Goal: Task Accomplishment & Management: Use online tool/utility

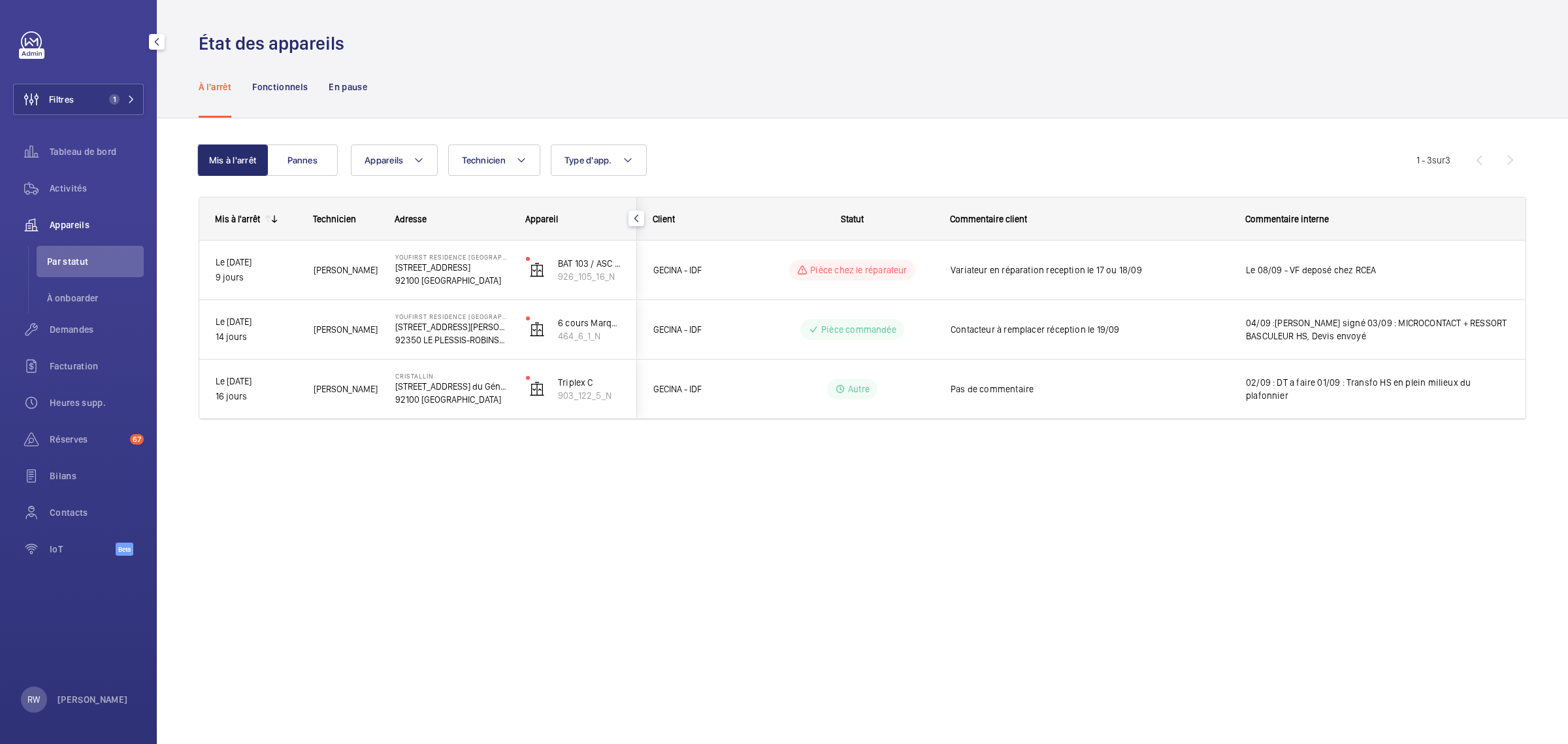
click at [113, 96] on span "1" at bounding box center [114, 99] width 10 height 10
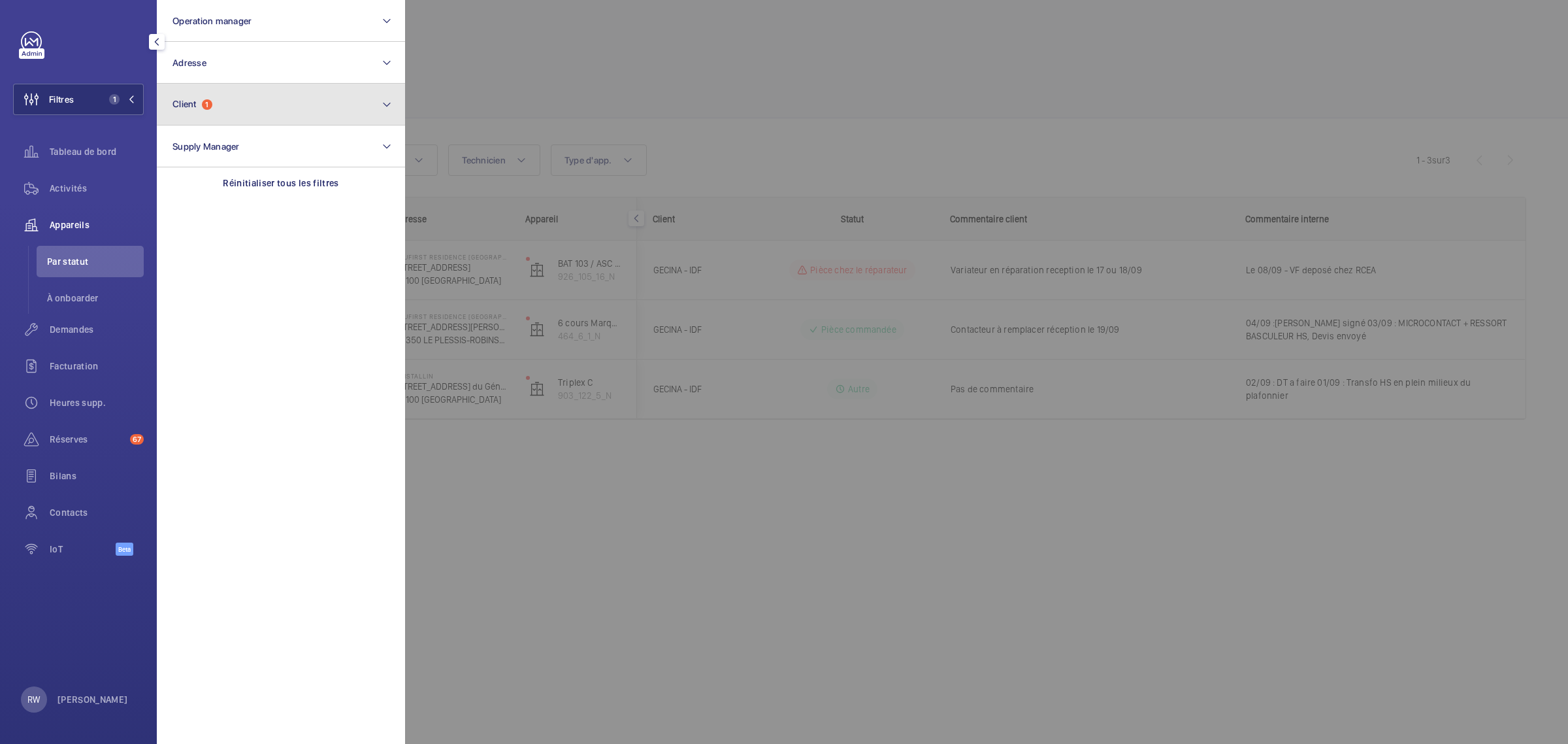
click at [209, 105] on span "1" at bounding box center [207, 105] width 10 height 10
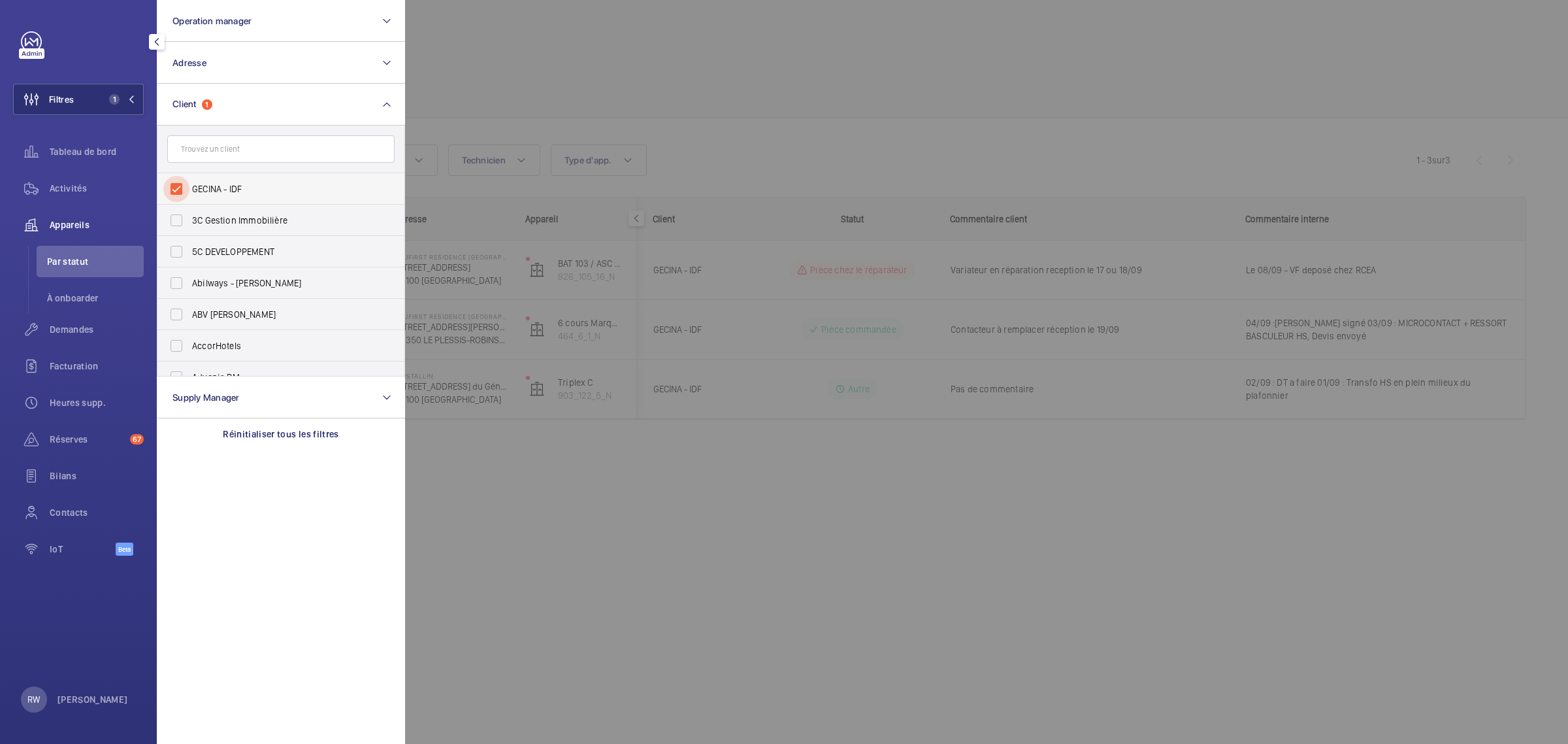
click at [180, 183] on input "GECINA - IDF" at bounding box center [177, 189] width 27 height 27
checkbox input "false"
click at [194, 146] on input "text" at bounding box center [280, 149] width 227 height 27
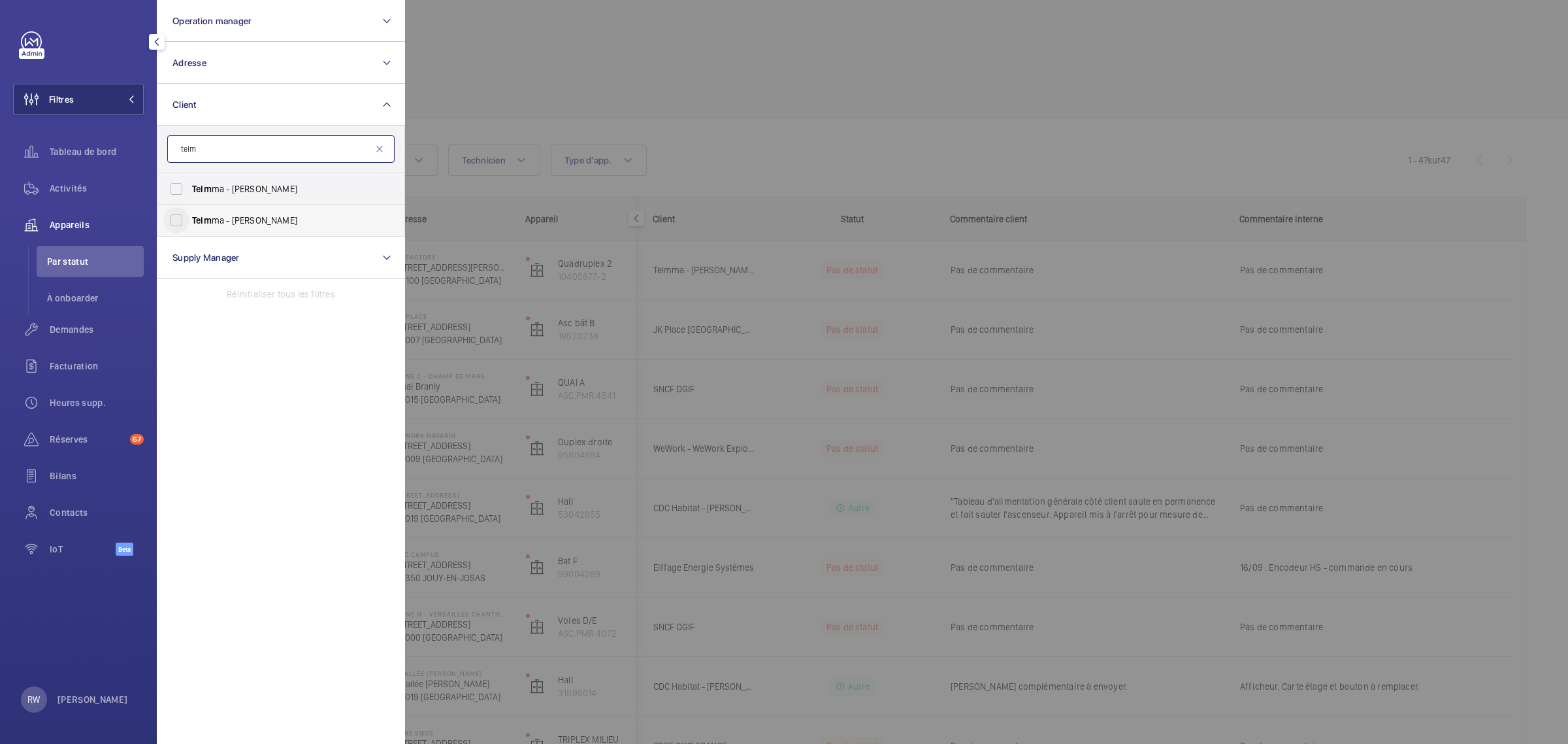
type input "telm"
click at [173, 218] on input "Telm ma - [PERSON_NAME]" at bounding box center [177, 220] width 27 height 27
checkbox input "true"
click at [598, 52] on div at bounding box center [1189, 372] width 1568 height 744
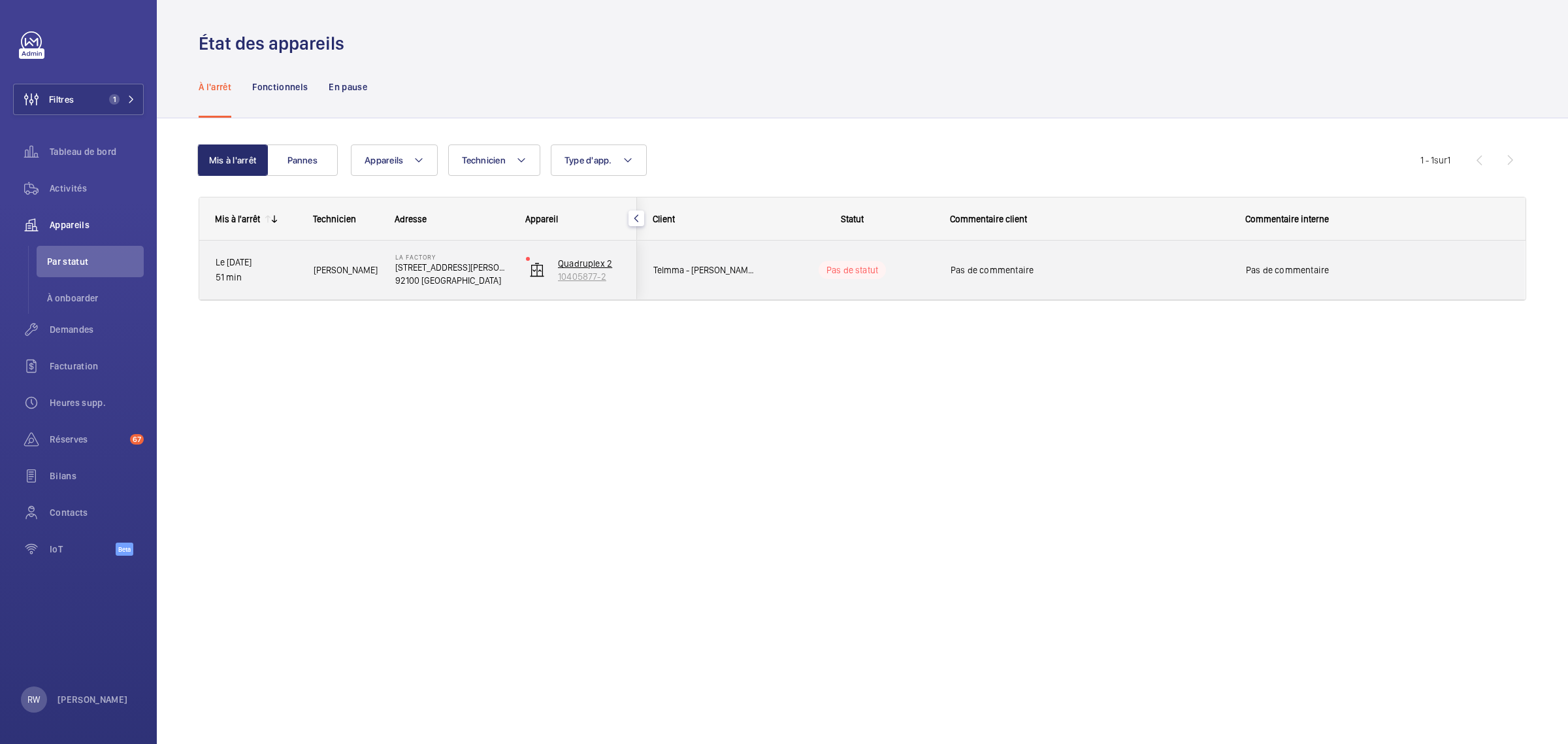
click at [583, 276] on p "10405877-2" at bounding box center [589, 277] width 63 height 13
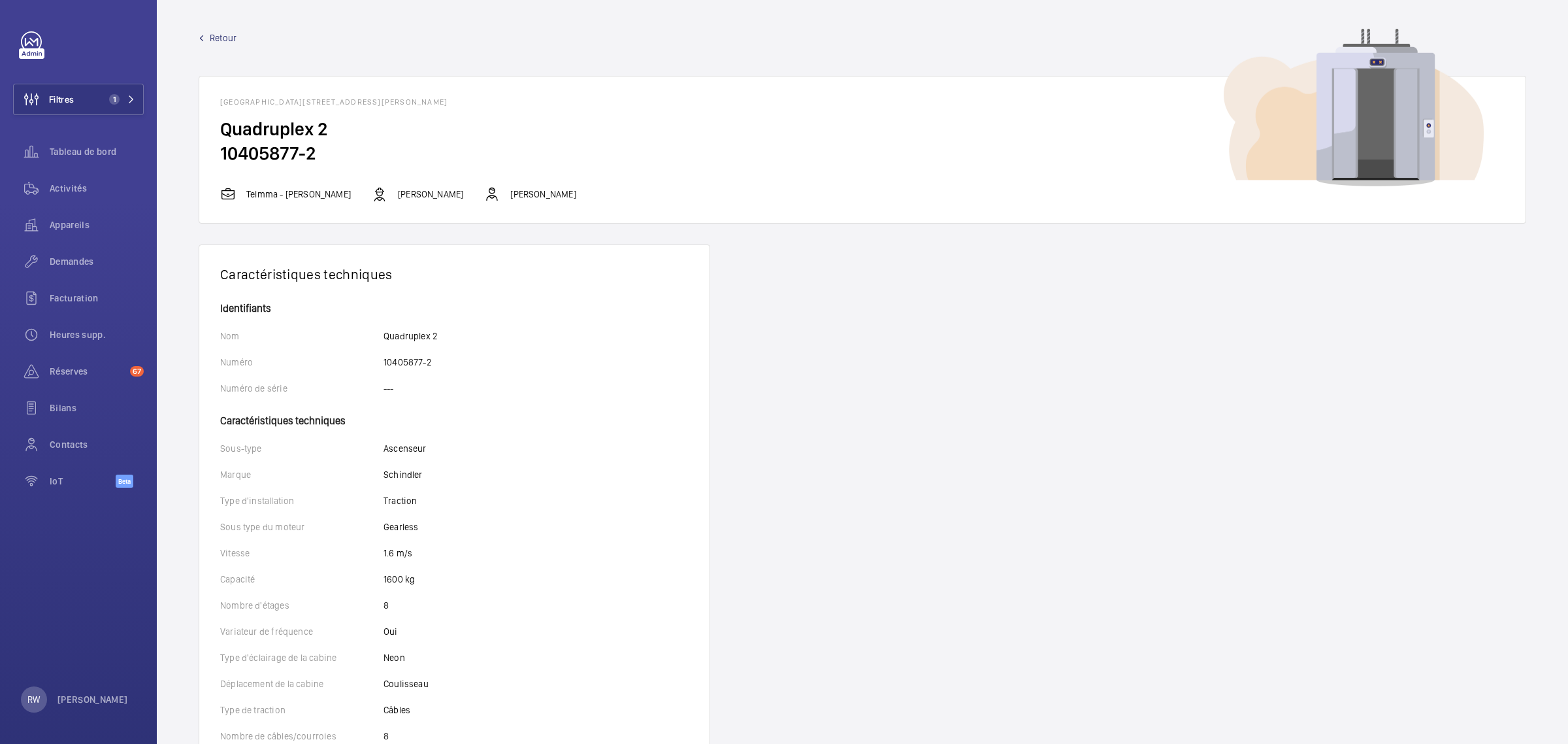
click at [279, 144] on h2 "10405877-2" at bounding box center [862, 153] width 1285 height 24
click at [333, 159] on h2 "10405877-2" at bounding box center [862, 153] width 1285 height 24
drag, startPoint x: 328, startPoint y: 154, endPoint x: 219, endPoint y: 155, distance: 109.0
click at [220, 155] on h2 "10405877-2" at bounding box center [862, 153] width 1285 height 24
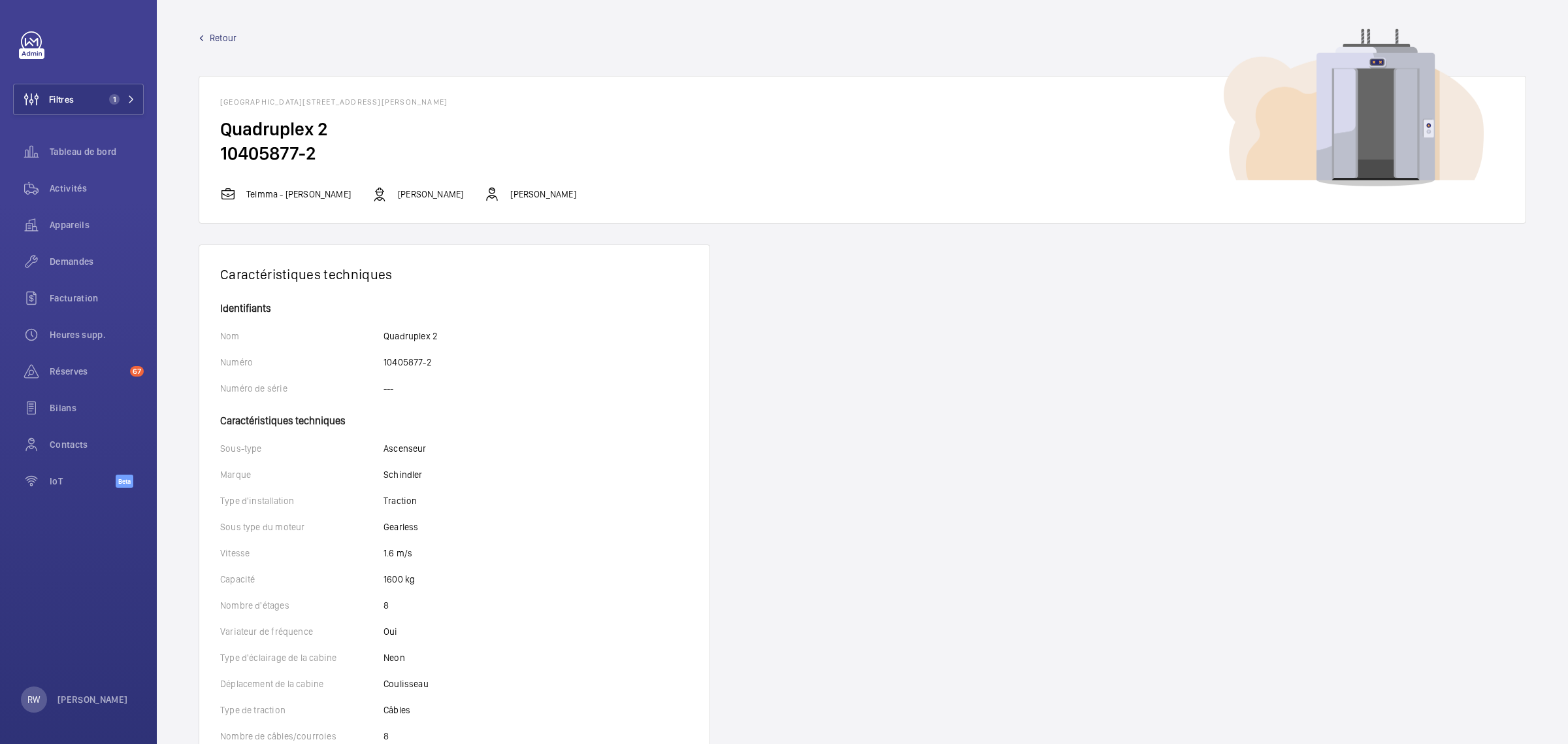
copy h2 "10405877-2"
click at [82, 152] on span "Tableau de bord" at bounding box center [96, 152] width 94 height 13
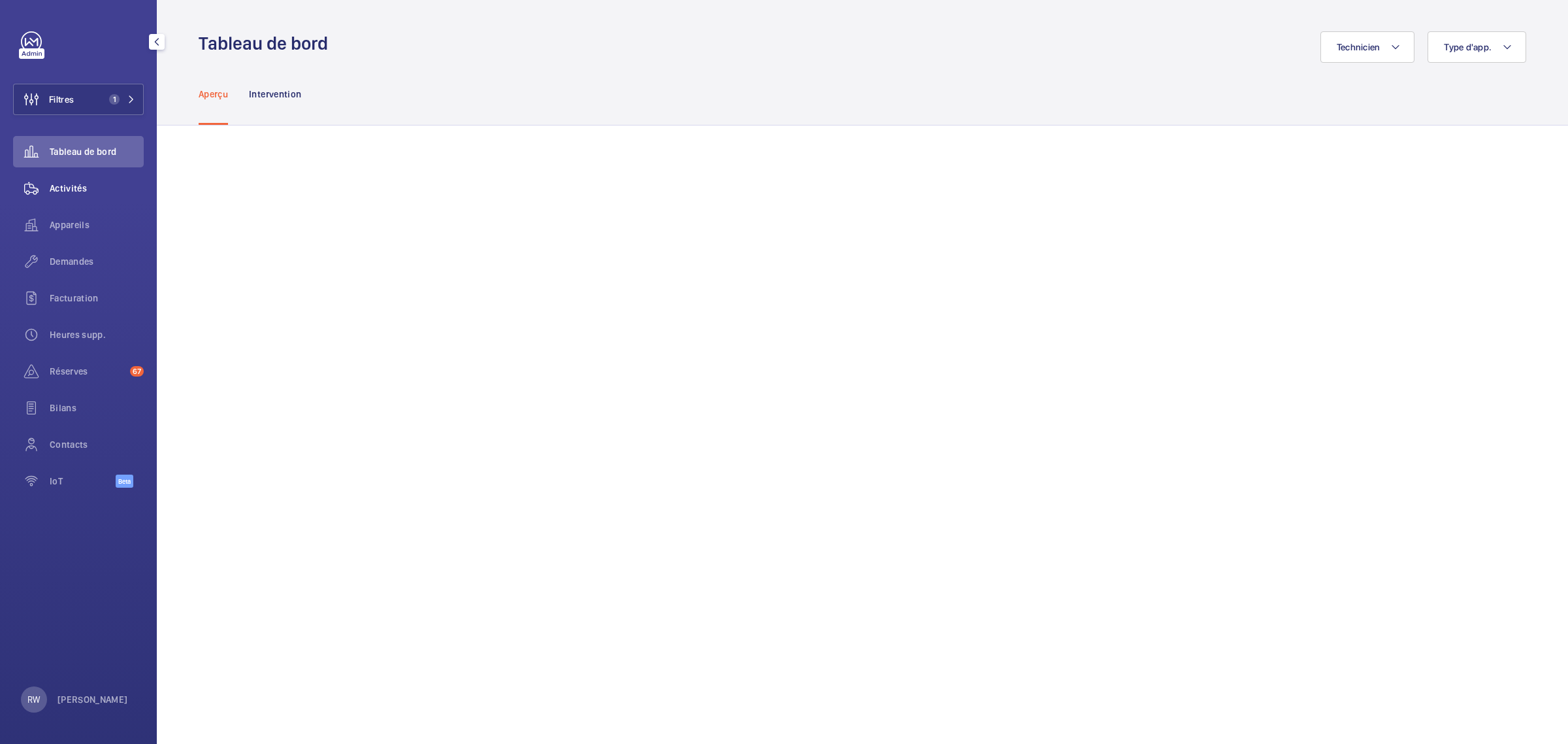
click at [55, 198] on div "Activités" at bounding box center [79, 188] width 131 height 32
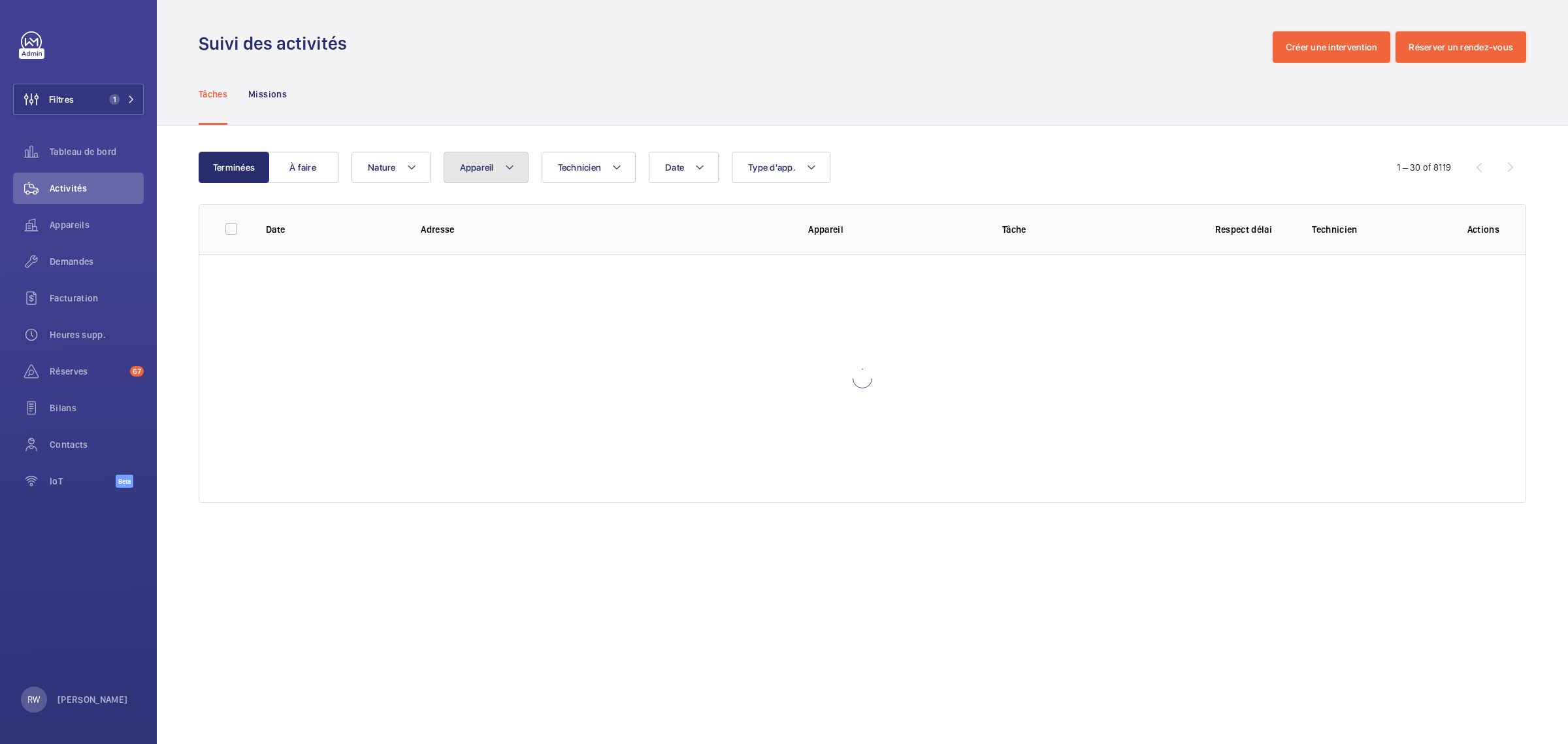
click at [511, 174] on mat-icon at bounding box center [509, 167] width 10 height 15
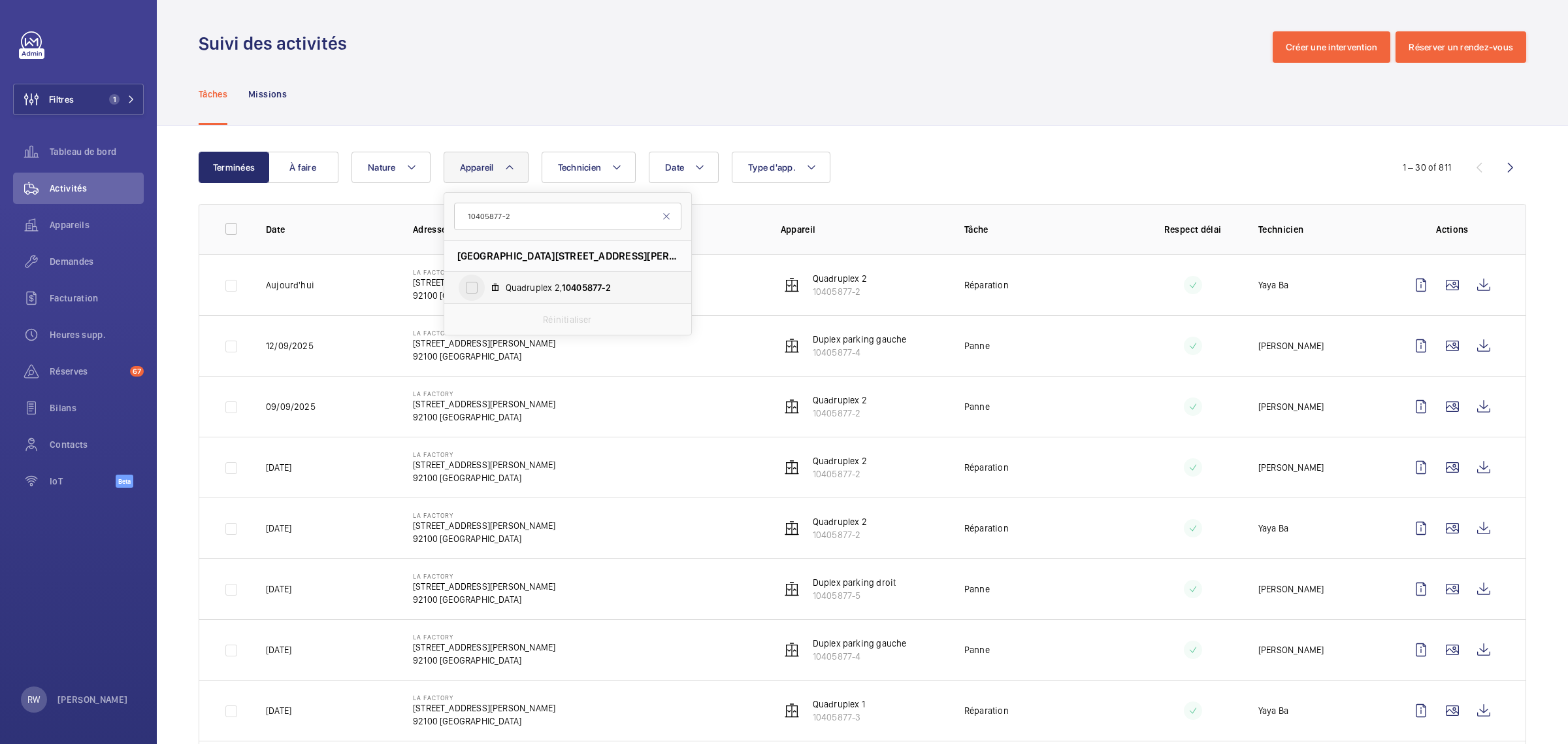
type input "10405877-2"
click at [462, 288] on input "Quadruplex 2, 10405877-2" at bounding box center [472, 288] width 27 height 27
checkbox input "true"
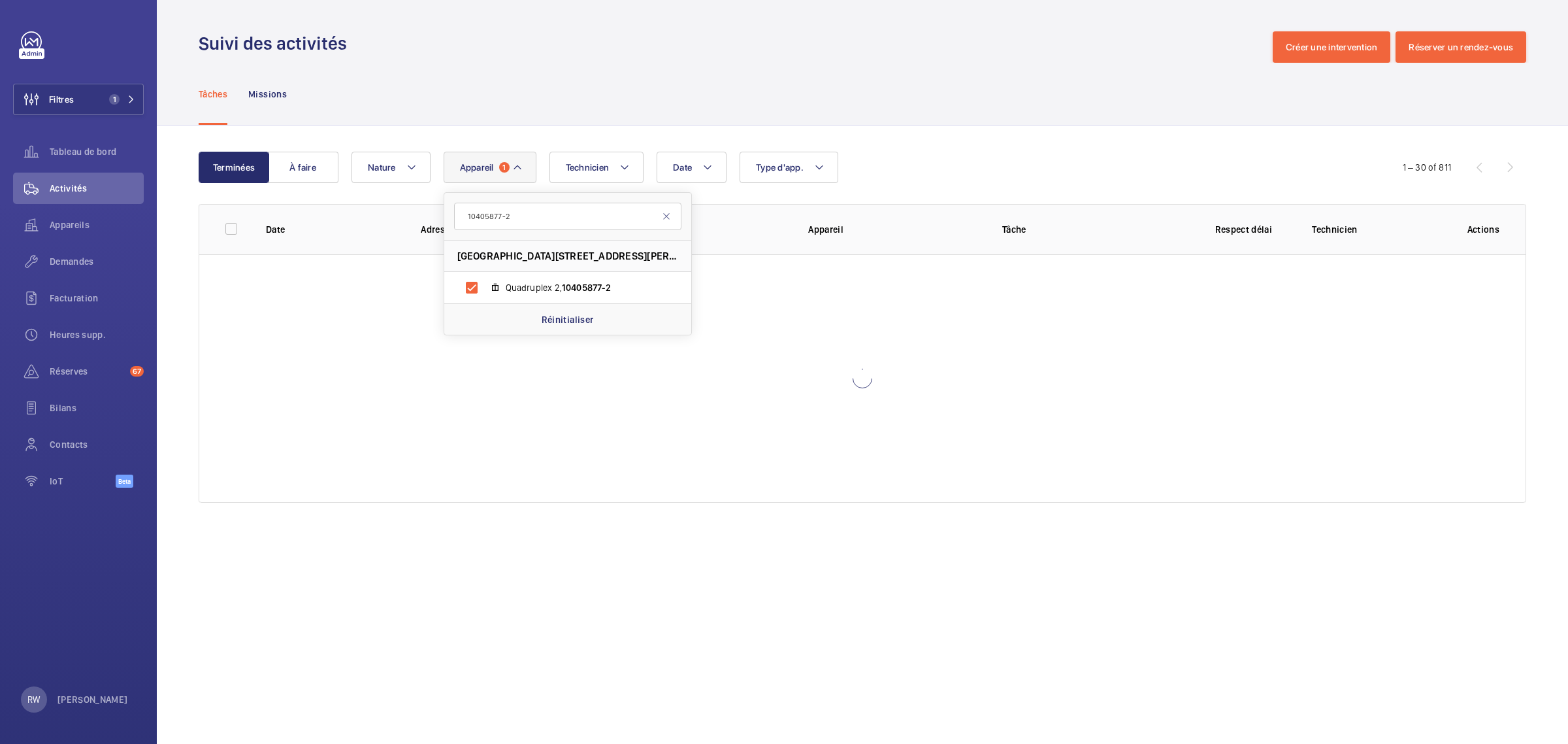
click at [563, 66] on div "Tâches Missions" at bounding box center [863, 94] width 1328 height 62
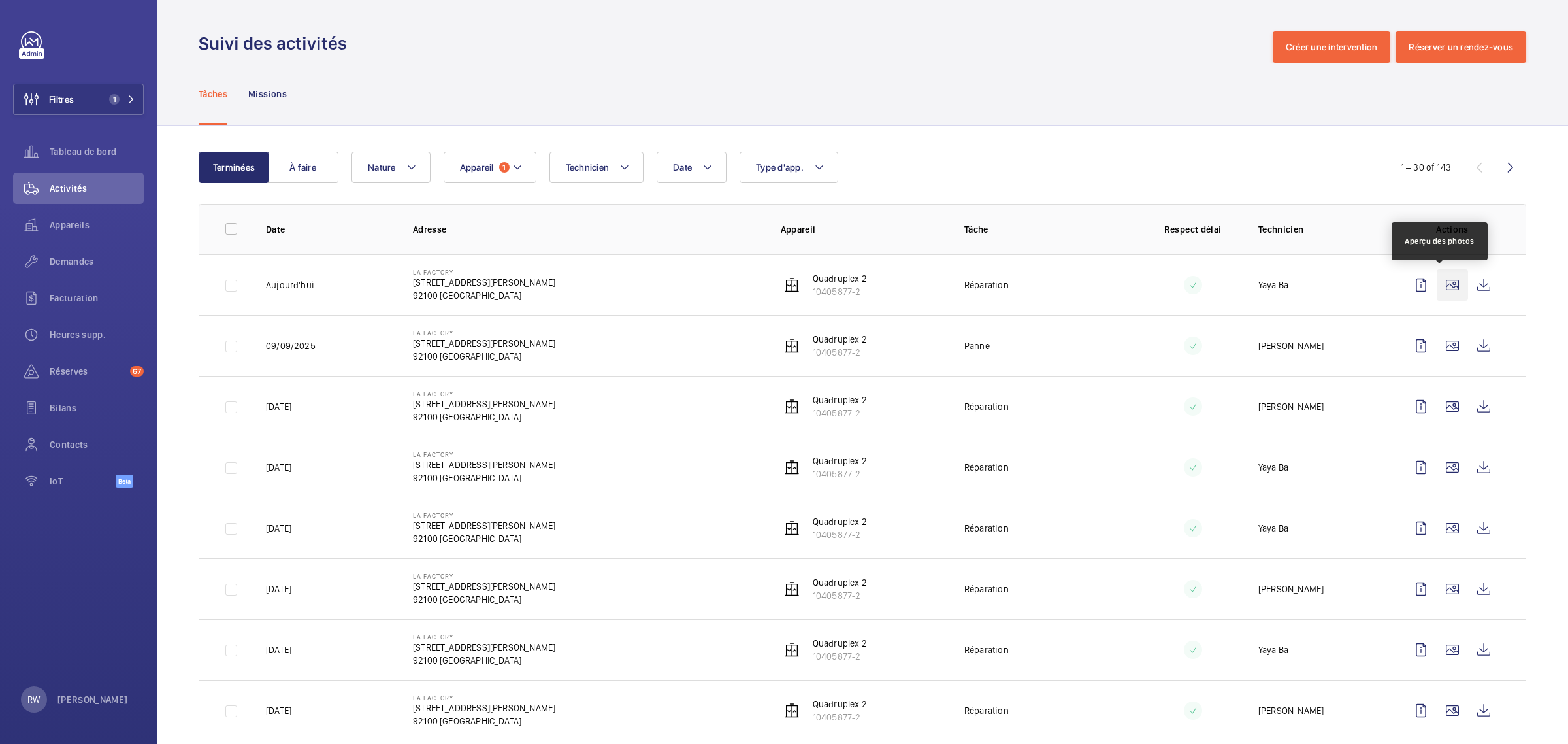
click at [1444, 288] on wm-front-icon-button at bounding box center [1452, 285] width 32 height 32
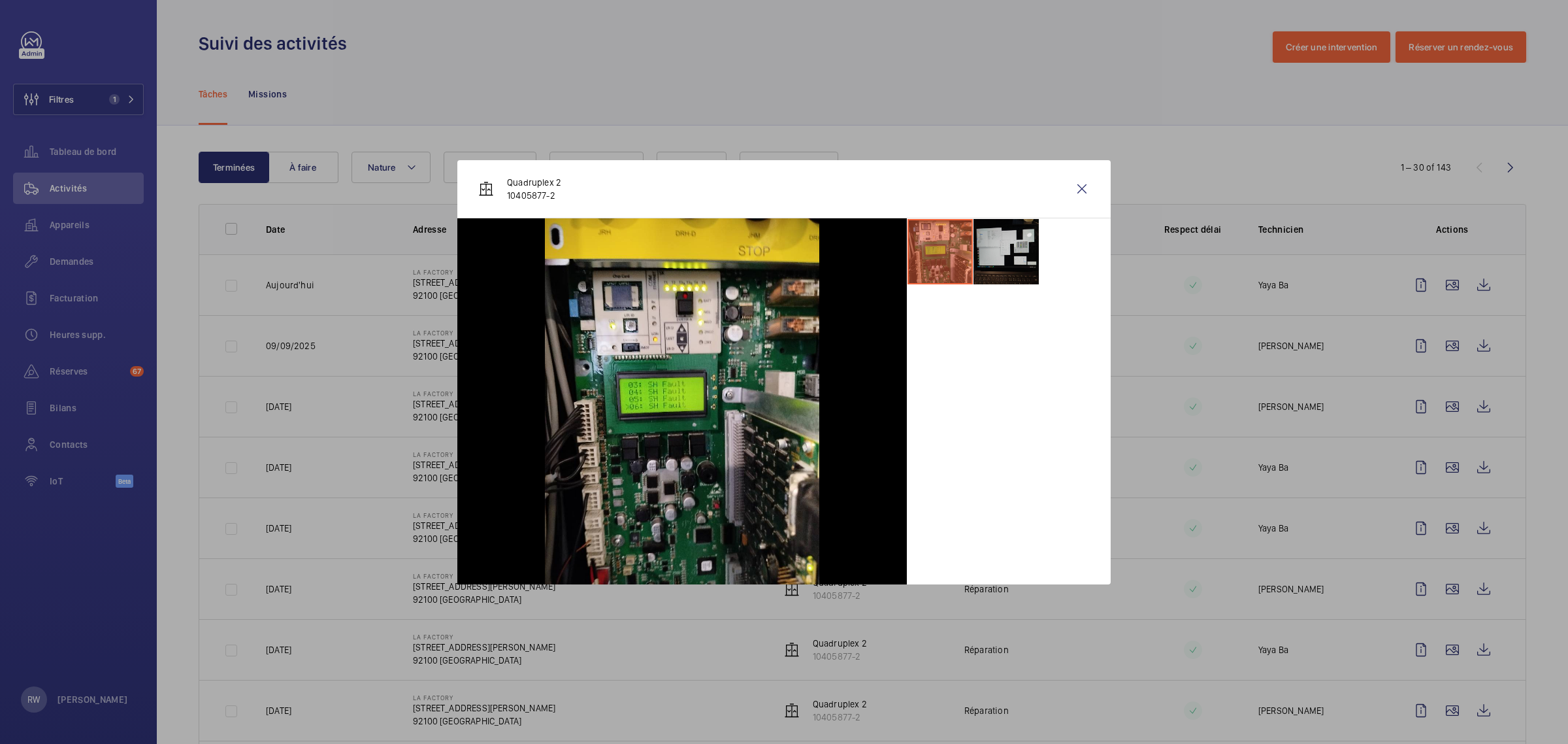
click at [1006, 255] on li at bounding box center [1006, 251] width 66 height 66
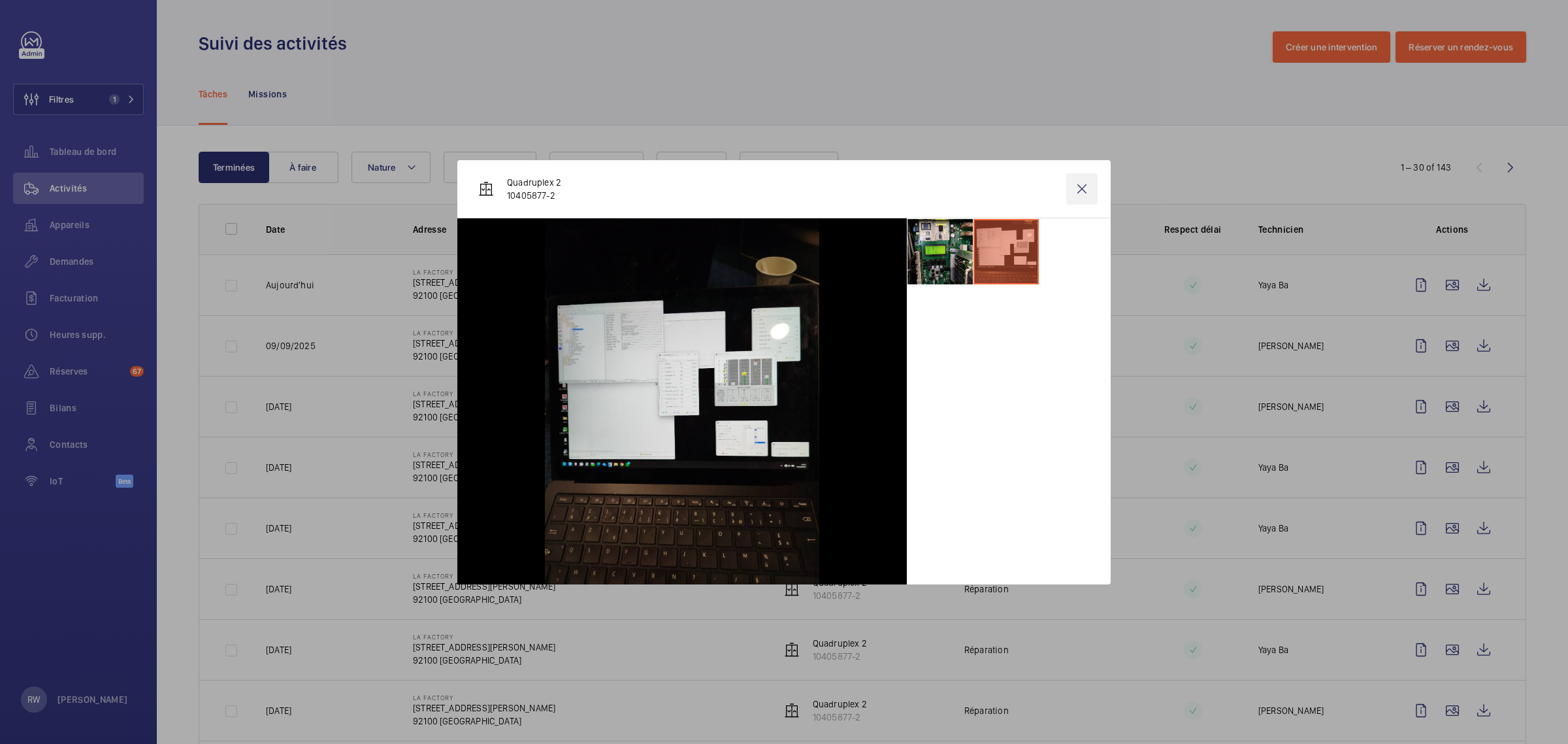
click at [1079, 172] on div "Quadruplex 2 10405877-2" at bounding box center [784, 189] width 654 height 58
drag, startPoint x: 1079, startPoint y: 186, endPoint x: 1438, endPoint y: 393, distance: 414.4
click at [1079, 187] on wm-front-icon-button at bounding box center [1082, 189] width 32 height 32
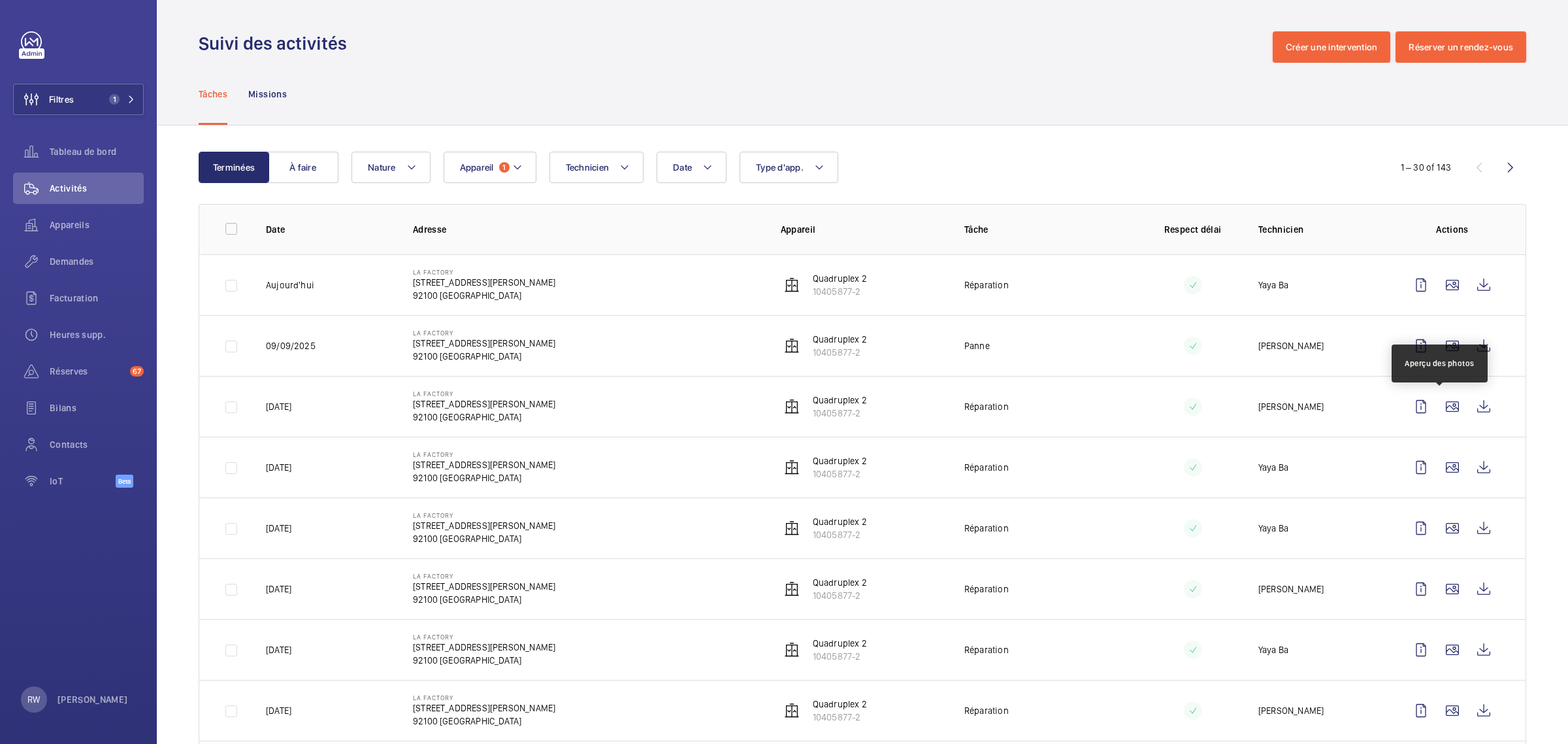
click at [1442, 412] on wm-front-icon-button at bounding box center [1452, 407] width 32 height 32
click at [833, 54] on div "Suivi des activités Créer une intervention Réserver un rendez-vous" at bounding box center [863, 47] width 1328 height 32
click at [1070, 73] on div "Tâches Missions" at bounding box center [863, 94] width 1328 height 62
click at [1444, 410] on wm-front-icon-button at bounding box center [1452, 407] width 32 height 32
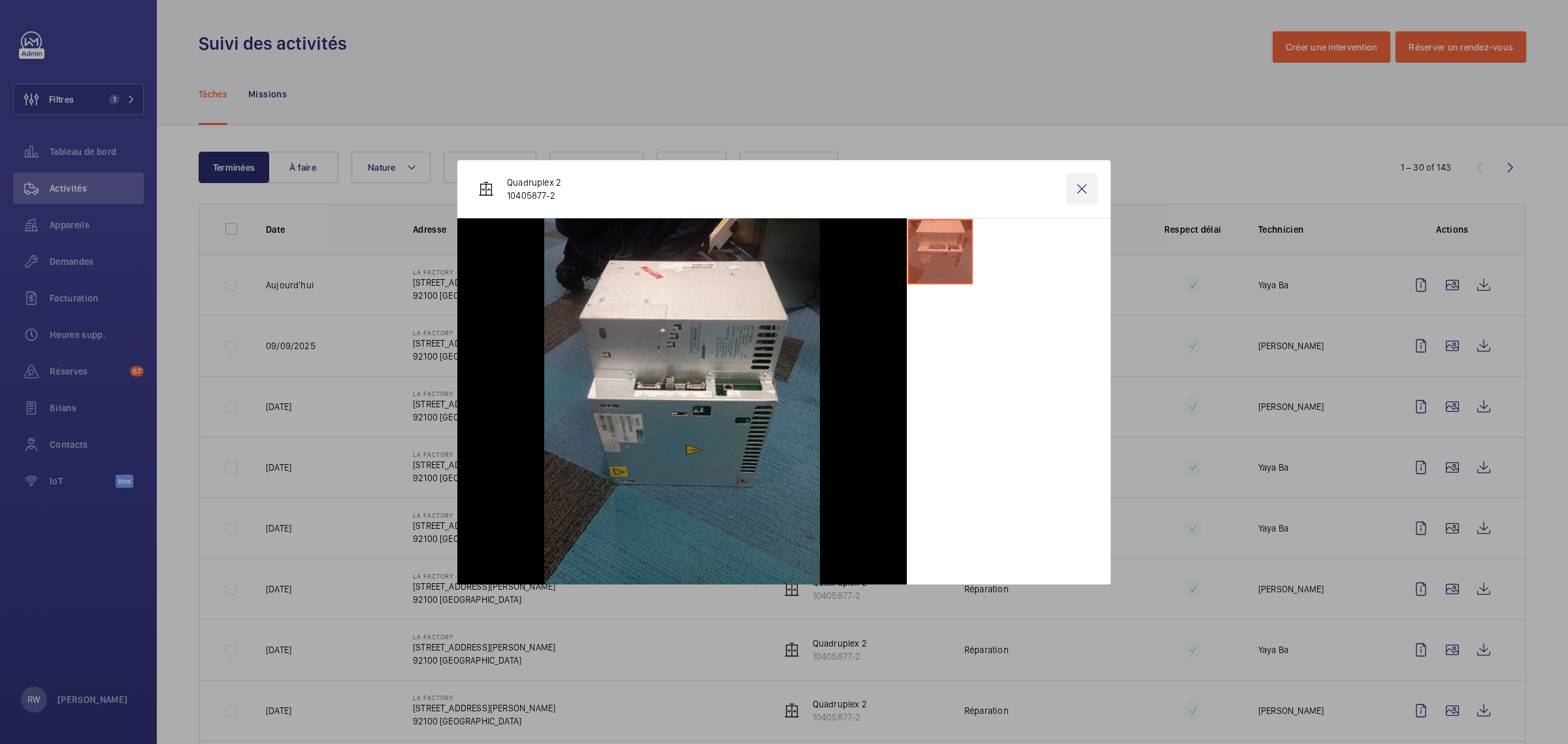
click at [1079, 187] on wm-front-icon-button at bounding box center [1082, 189] width 32 height 32
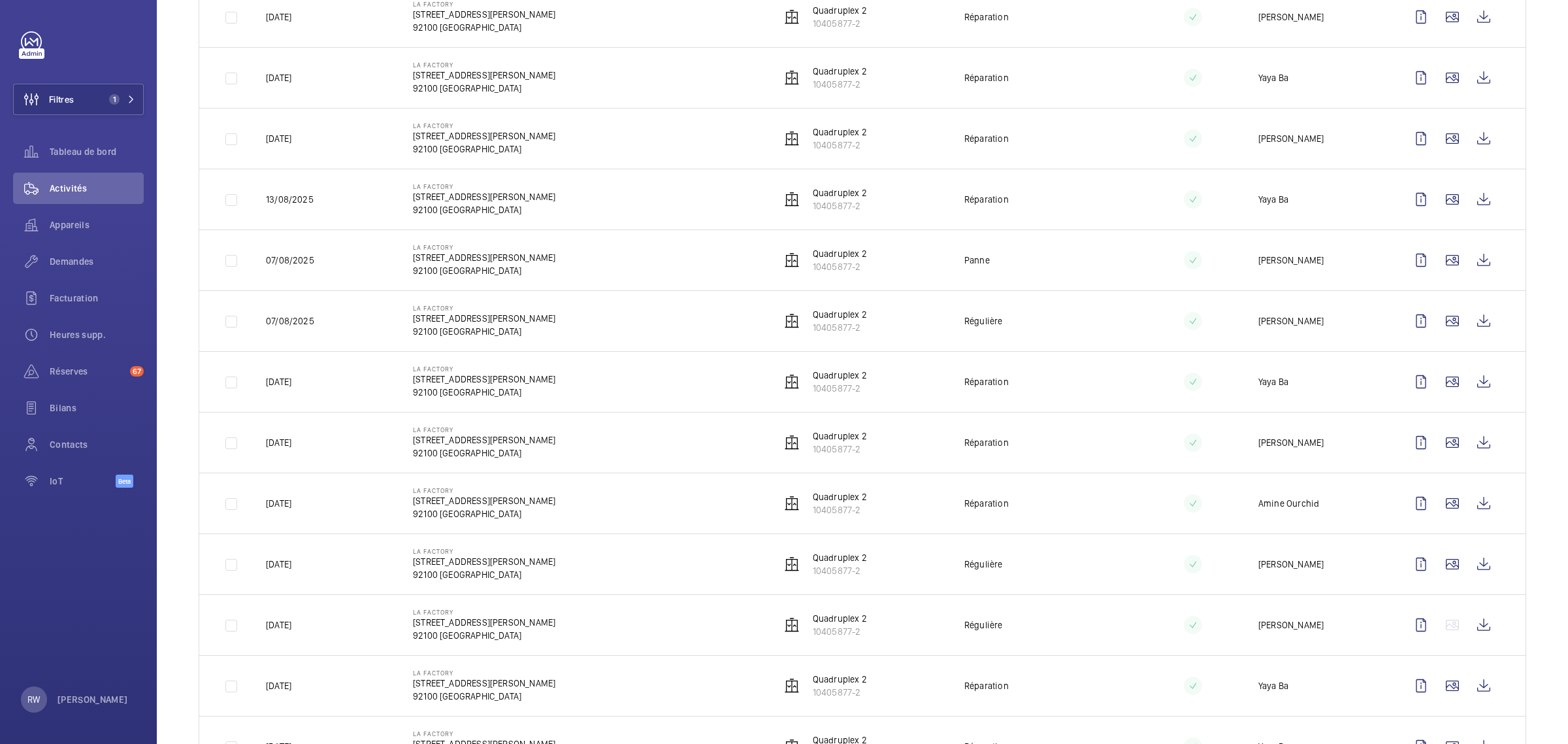
scroll to position [980, 0]
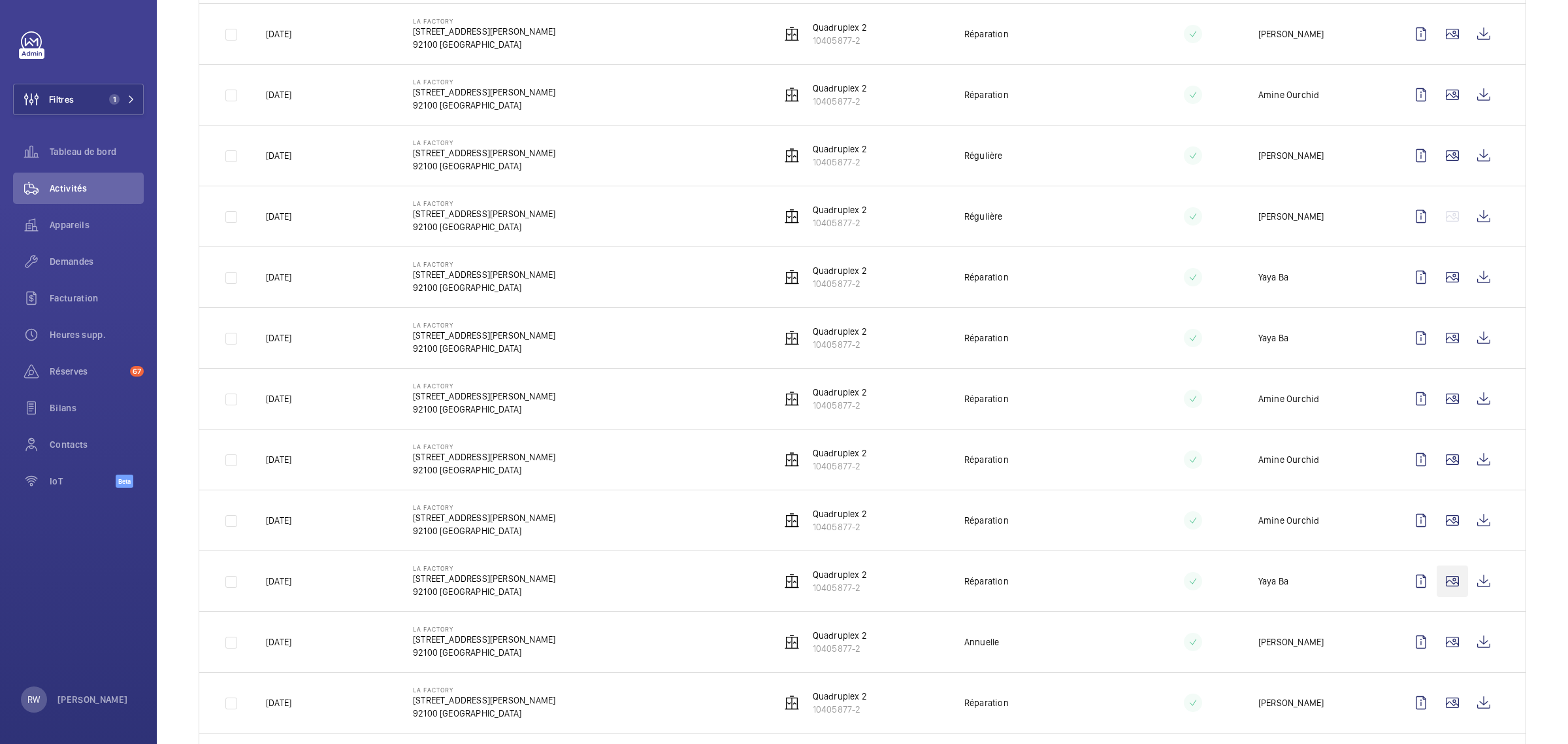
click at [1437, 587] on wm-front-icon-button at bounding box center [1452, 581] width 32 height 32
click at [1440, 595] on wm-front-icon-button at bounding box center [1452, 581] width 32 height 32
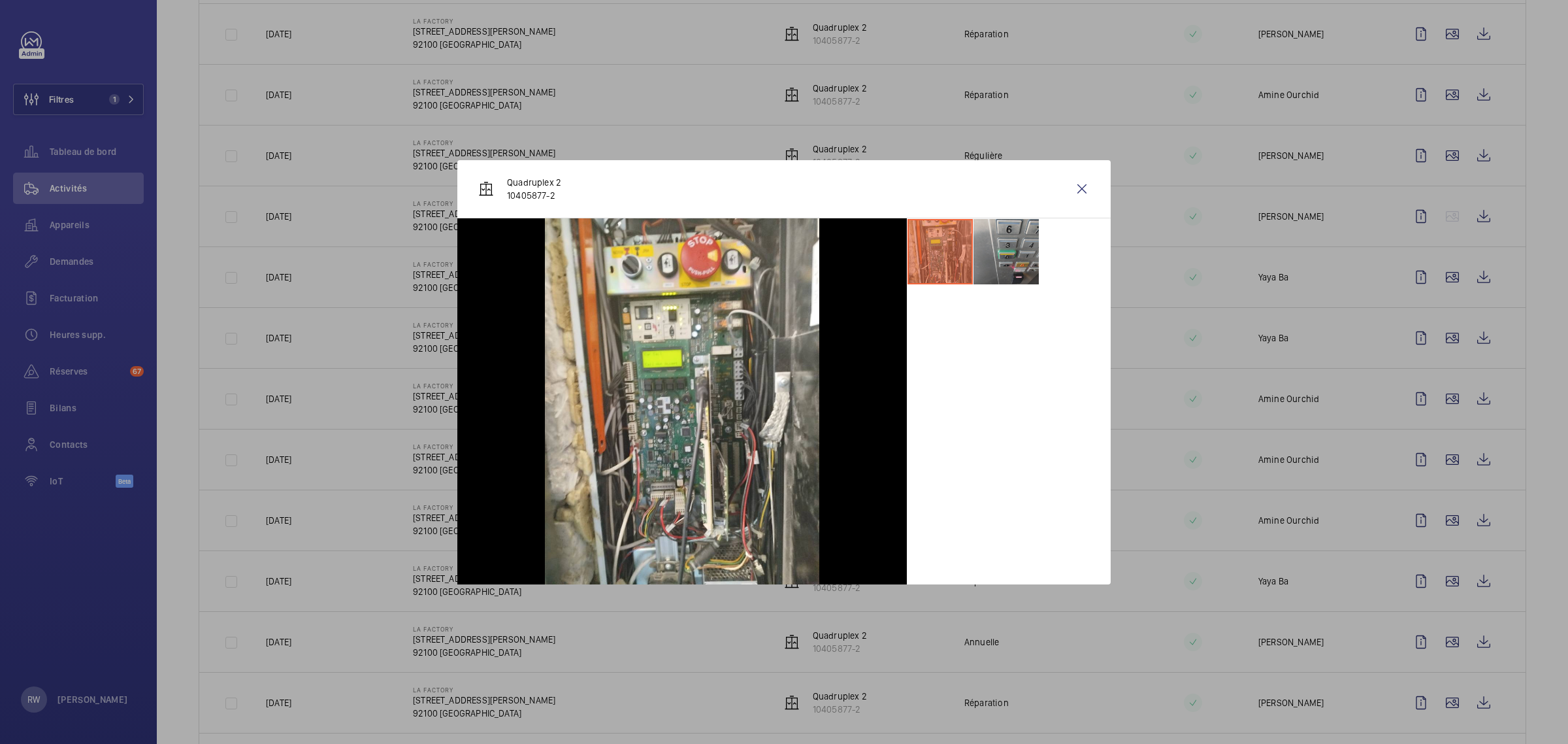
click at [1023, 250] on li at bounding box center [1006, 251] width 66 height 66
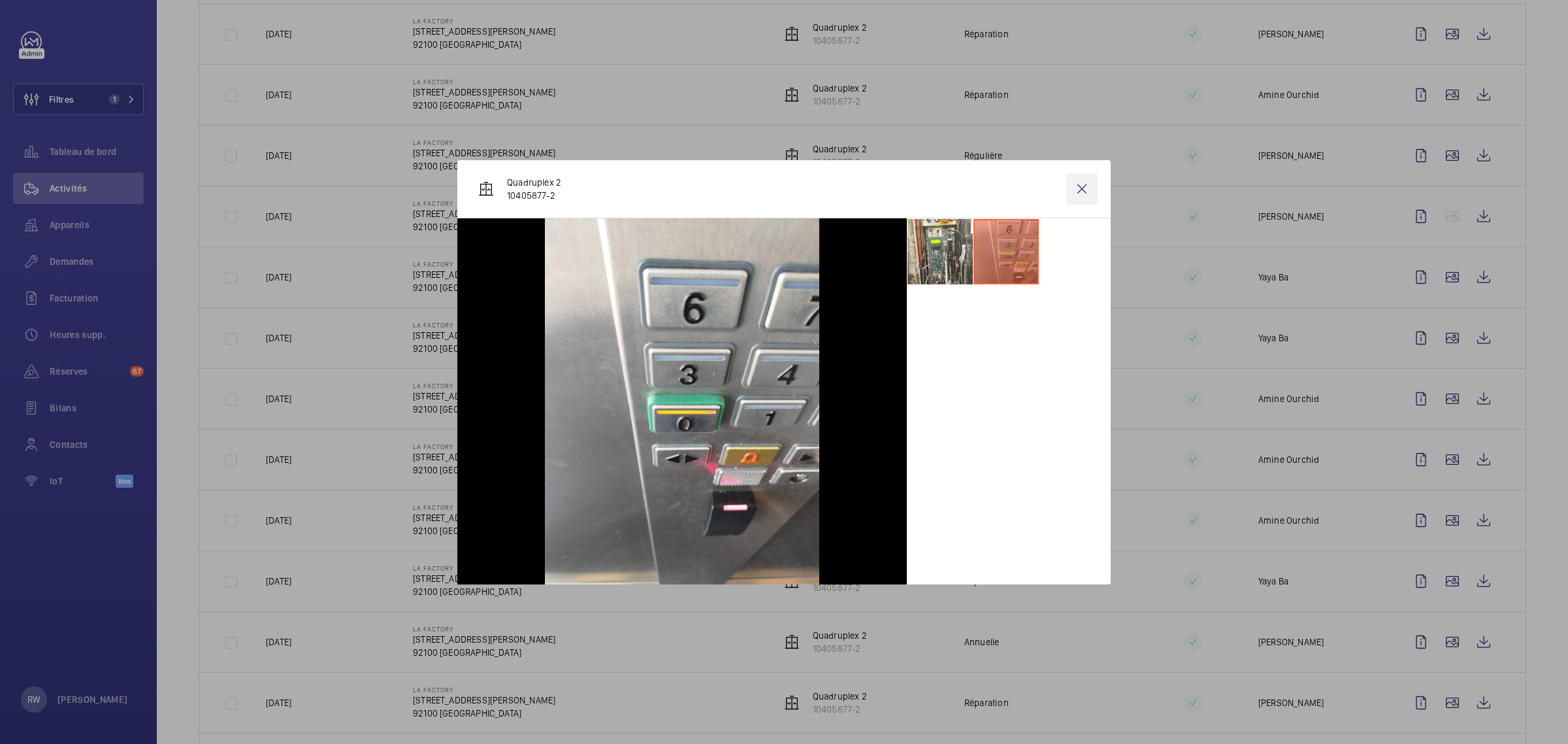
click at [1085, 188] on wm-front-icon-button at bounding box center [1082, 189] width 32 height 32
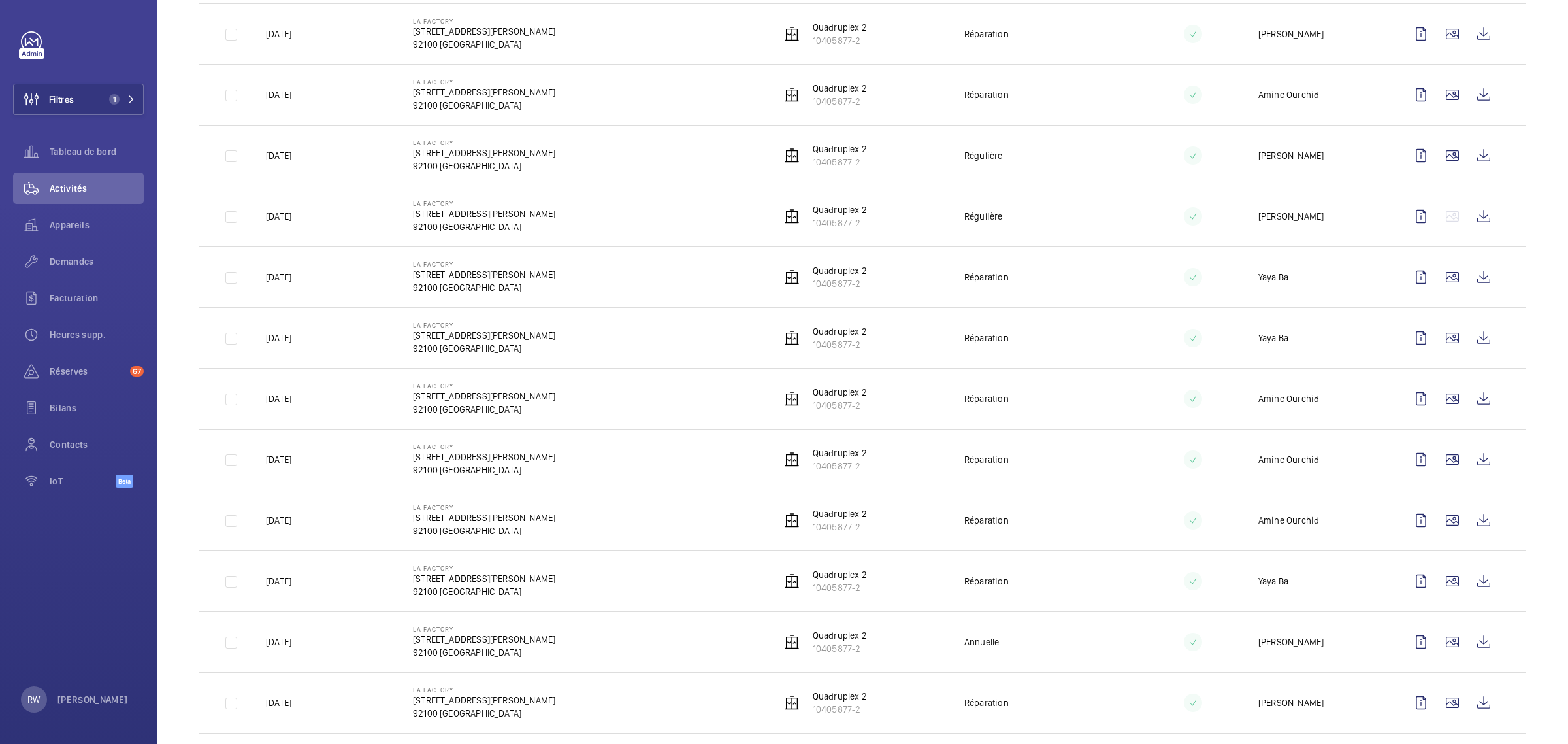
scroll to position [899, 0]
